Goal: Communication & Community: Answer question/provide support

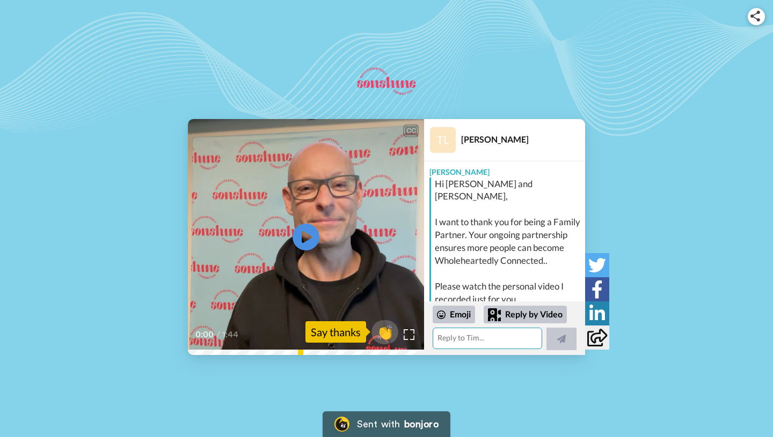
click at [459, 338] on textarea at bounding box center [487, 338] width 109 height 21
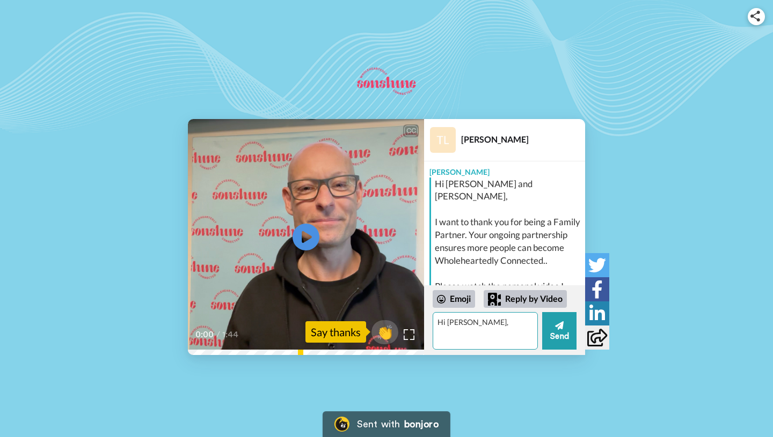
type textarea "Hi [PERSON_NAME],"
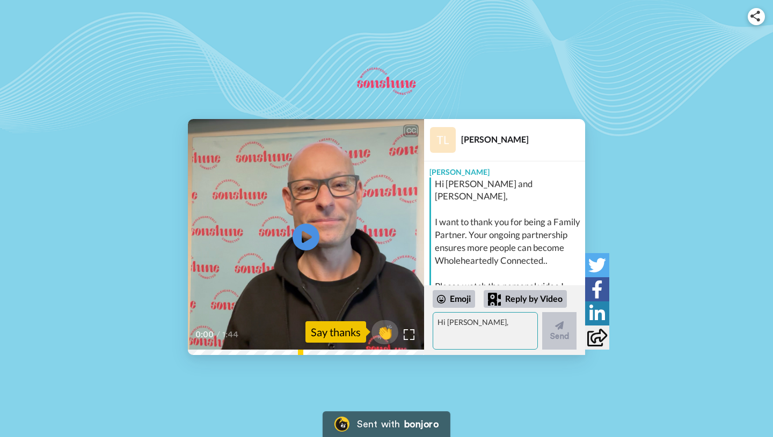
scroll to position [115, 0]
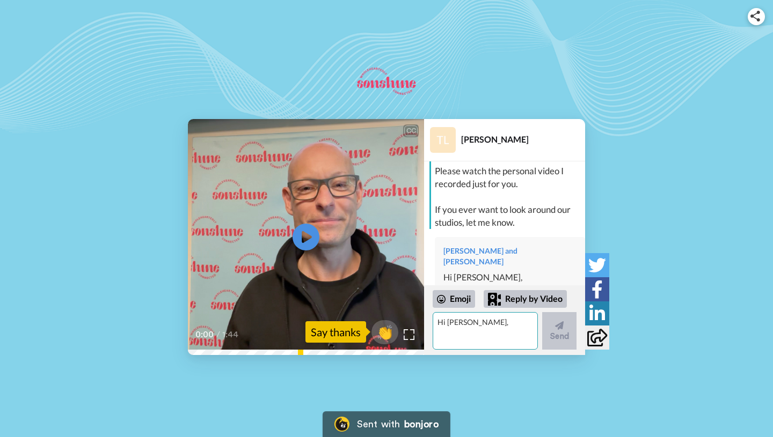
click at [453, 324] on textarea "Hi [PERSON_NAME]," at bounding box center [485, 331] width 105 height 38
click at [519, 321] on textarea "Thanks very much for teh personalised video message you sent." at bounding box center [485, 331] width 105 height 38
click at [472, 346] on textarea "Thanks very much for the personalised video message you sent." at bounding box center [485, 331] width 105 height 38
click at [461, 344] on textarea "Thanks very much for the personalised video message you sent. It was greatly ap…" at bounding box center [485, 331] width 105 height 38
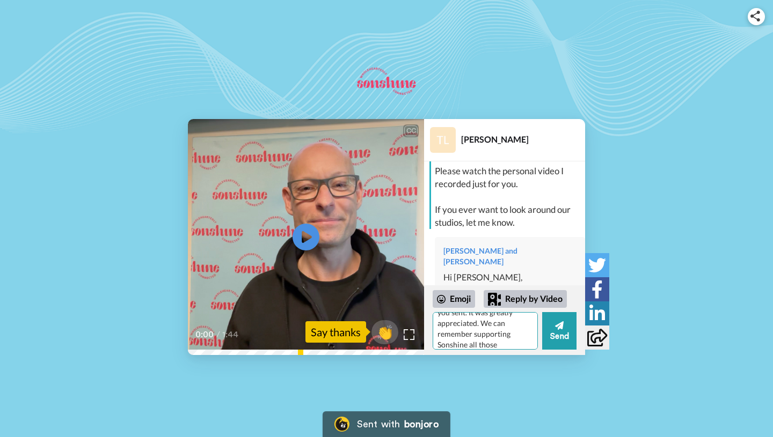
click at [499, 346] on textarea "Thanks very much for the personalised video message you sent. It was greatly ap…" at bounding box center [485, 331] width 105 height 38
click at [516, 350] on textarea "Thanks very much for the personalised video message you sent. It was greatly ap…" at bounding box center [485, 331] width 105 height 38
click at [495, 341] on textarea "Thanks very much for the personalised video message you sent. It was greatly ap…" at bounding box center [485, 331] width 105 height 38
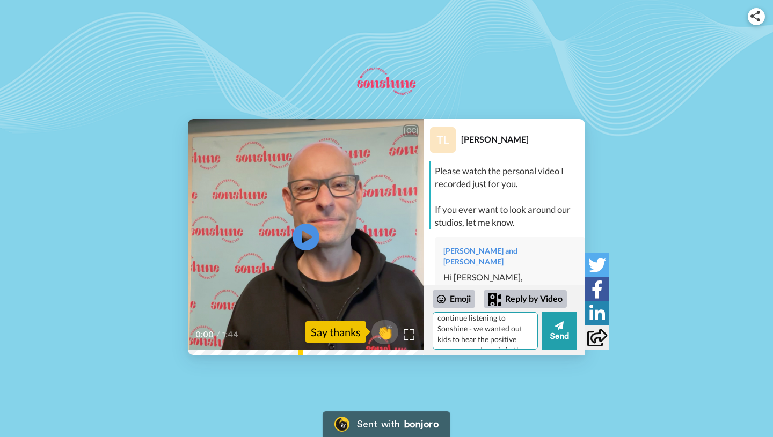
scroll to position [133, 0]
click at [514, 342] on textarea "Thanks very much for the personalised video message you sent. It was greatly ap…" at bounding box center [485, 331] width 105 height 38
click at [494, 338] on textarea "Thanks very much for the personalised video message you sent. It was greatly ap…" at bounding box center [485, 331] width 105 height 38
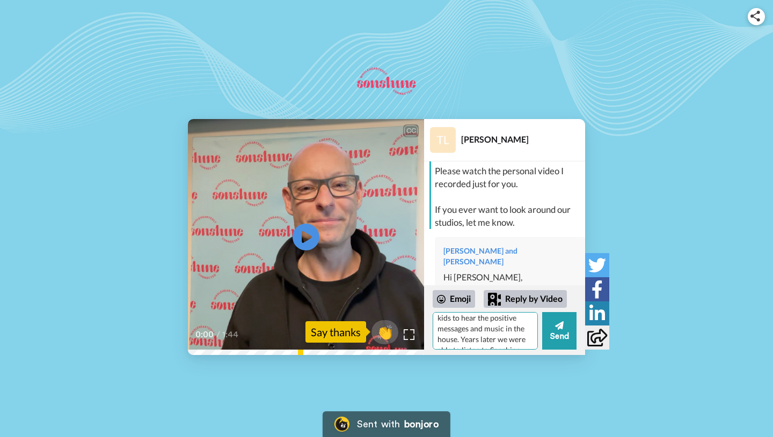
type textarea "Thanks very much for the personalised video message you sent. It was greatly ap…"
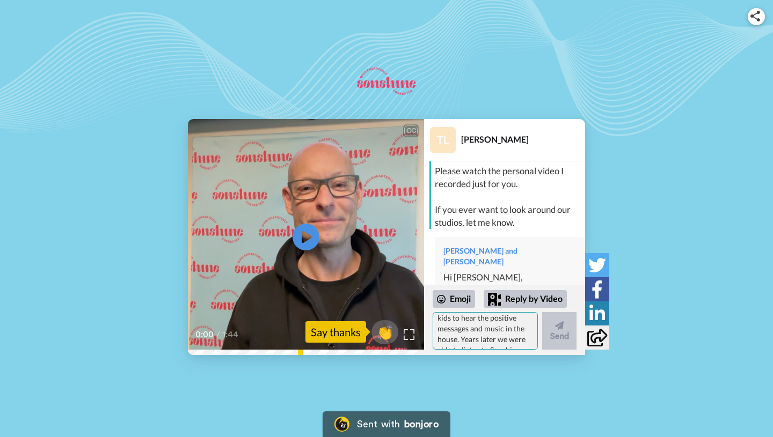
scroll to position [0, 0]
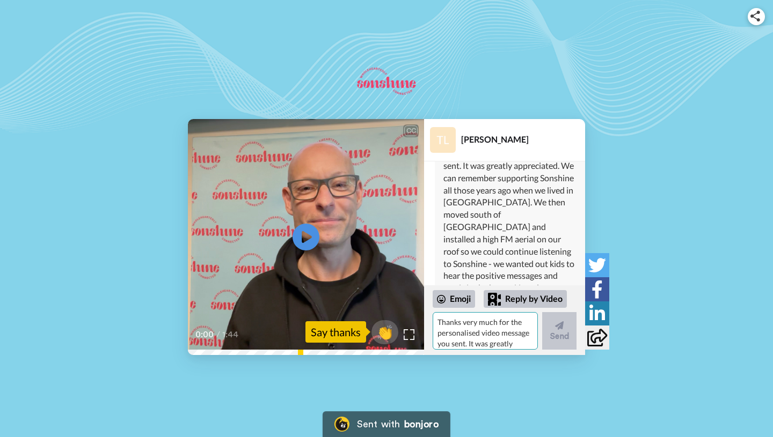
click at [495, 329] on textarea "Thanks very much for the personalised video message you sent. It was greatly ap…" at bounding box center [485, 331] width 105 height 38
type textarea "Kind regards, [PERSON_NAME] and [PERSON_NAME]."
click at [566, 333] on button "Send" at bounding box center [559, 331] width 34 height 38
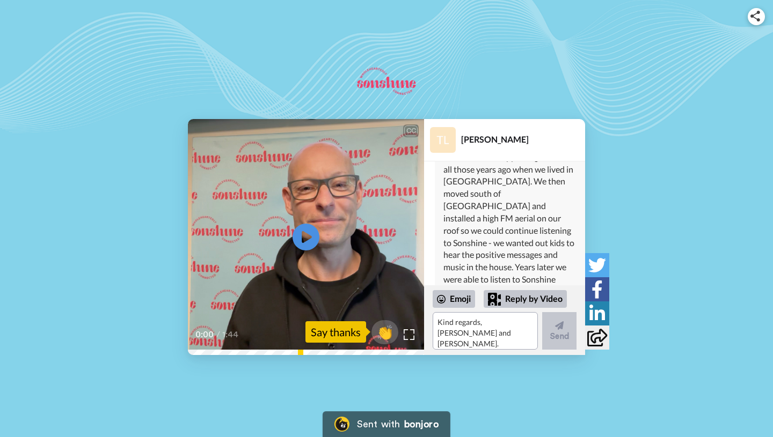
scroll to position [288, 0]
